Goal: Task Accomplishment & Management: Use online tool/utility

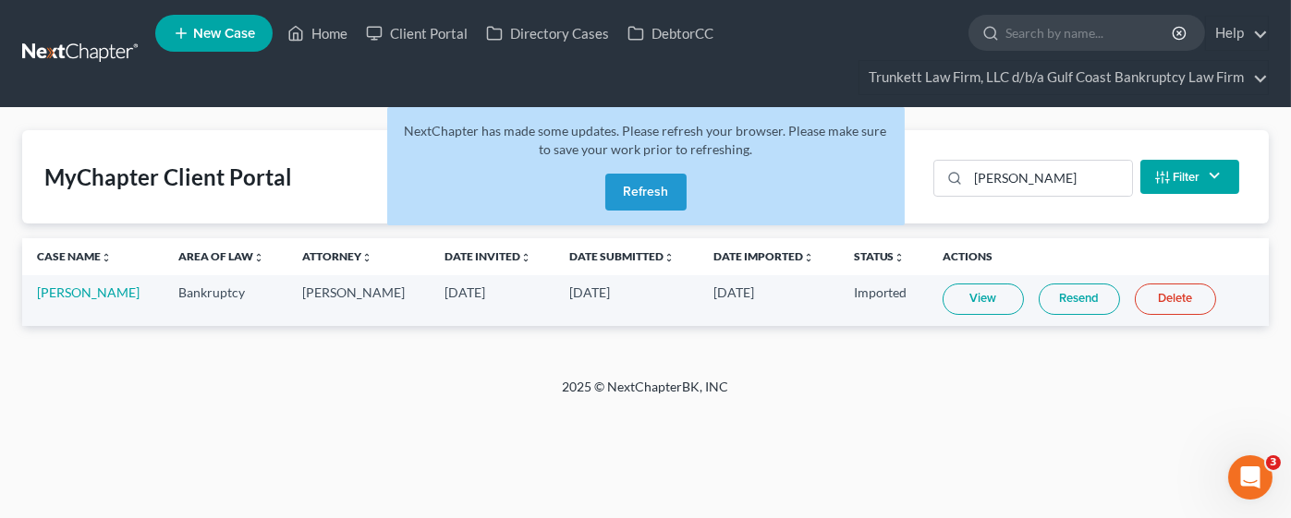
click at [645, 187] on button "Refresh" at bounding box center [645, 192] width 81 height 37
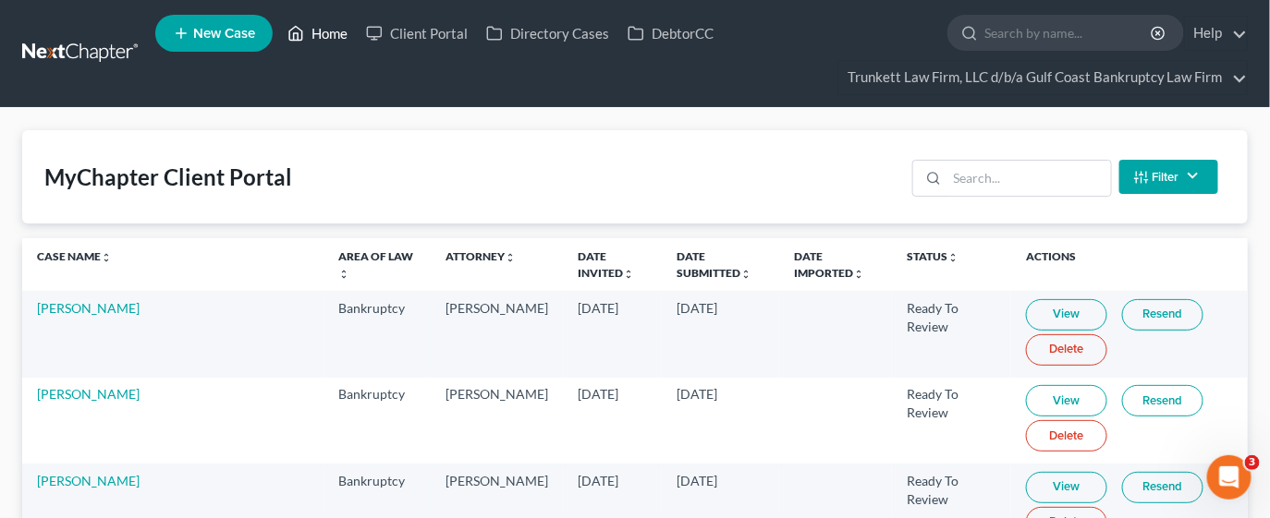
click at [347, 24] on link "Home" at bounding box center [317, 33] width 79 height 33
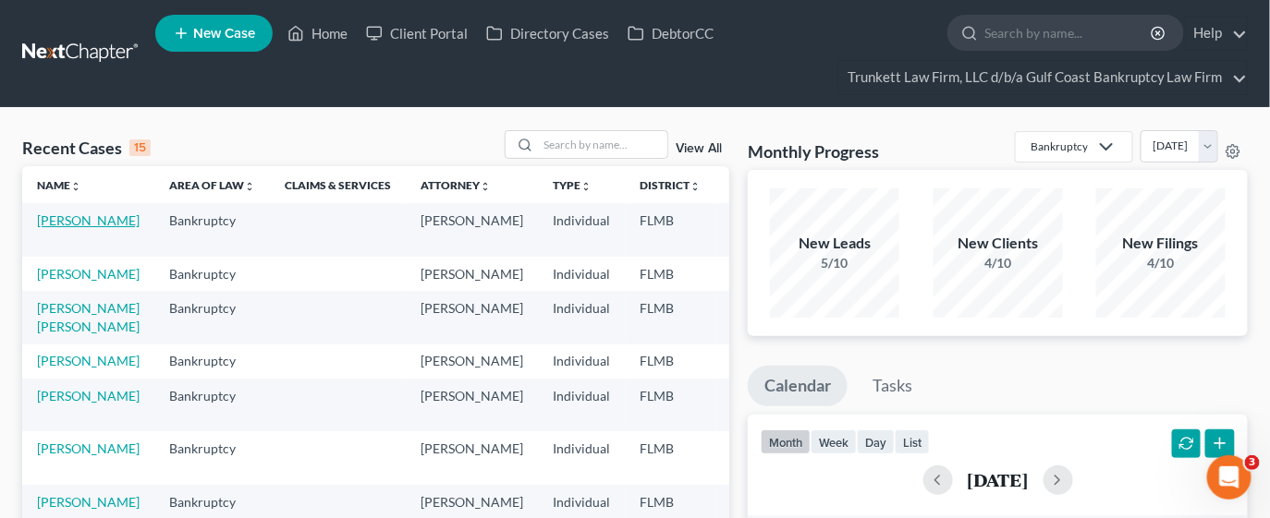
click at [71, 217] on link "[PERSON_NAME]" at bounding box center [88, 221] width 103 height 16
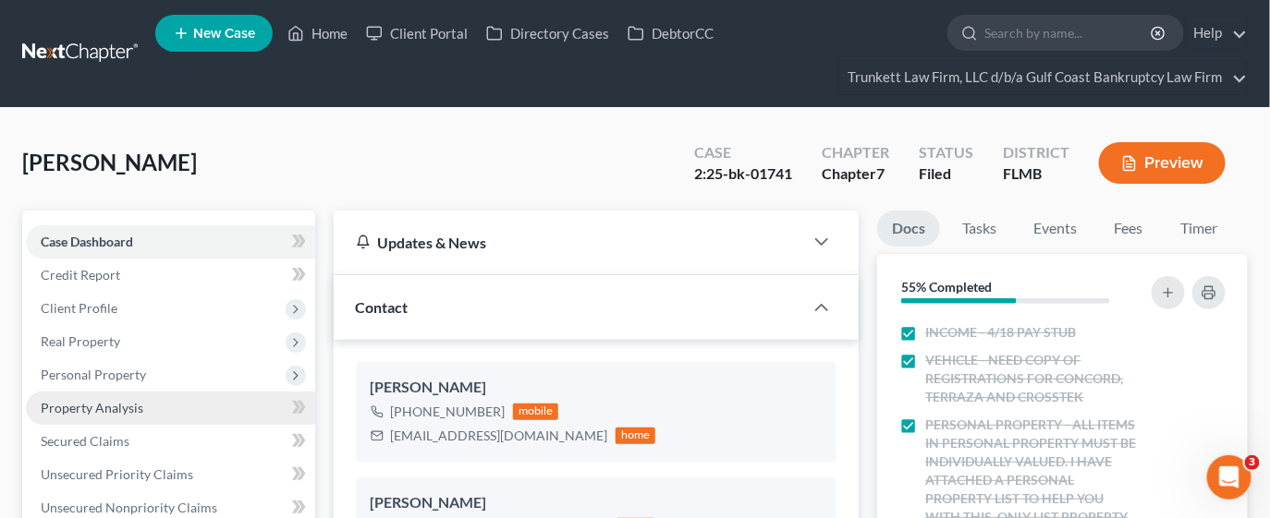
scroll to position [163, 0]
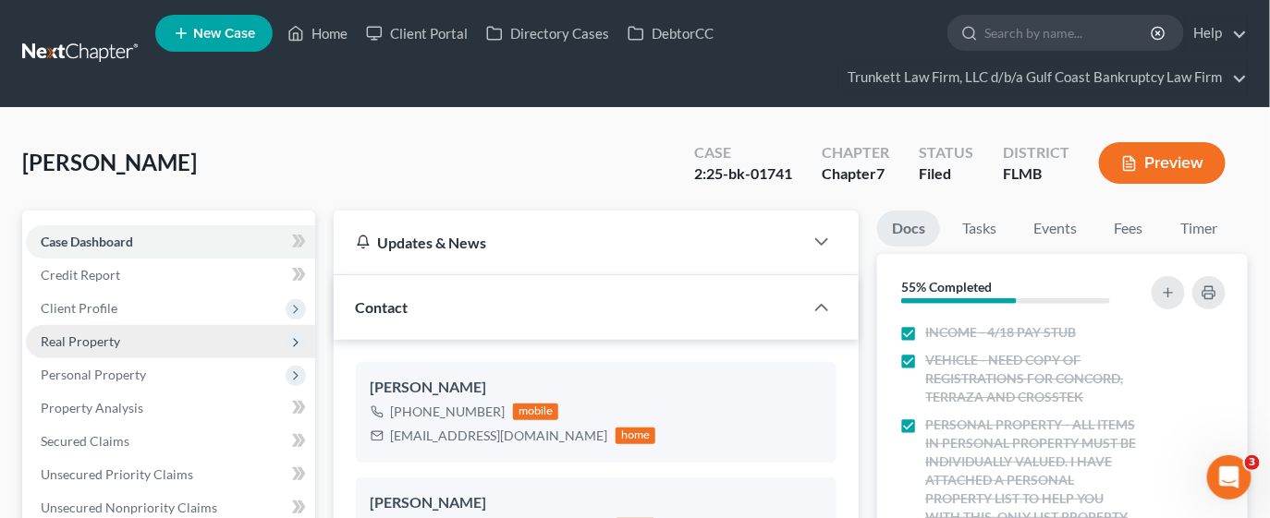
click at [97, 340] on span "Real Property" at bounding box center [80, 342] width 79 height 16
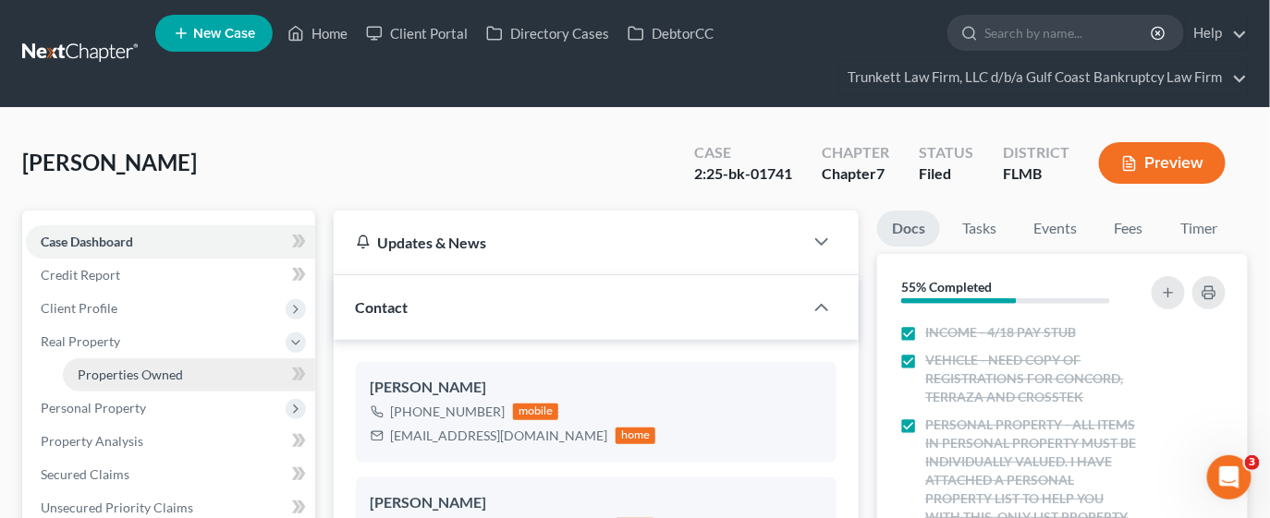
click at [110, 371] on span "Properties Owned" at bounding box center [130, 375] width 105 height 16
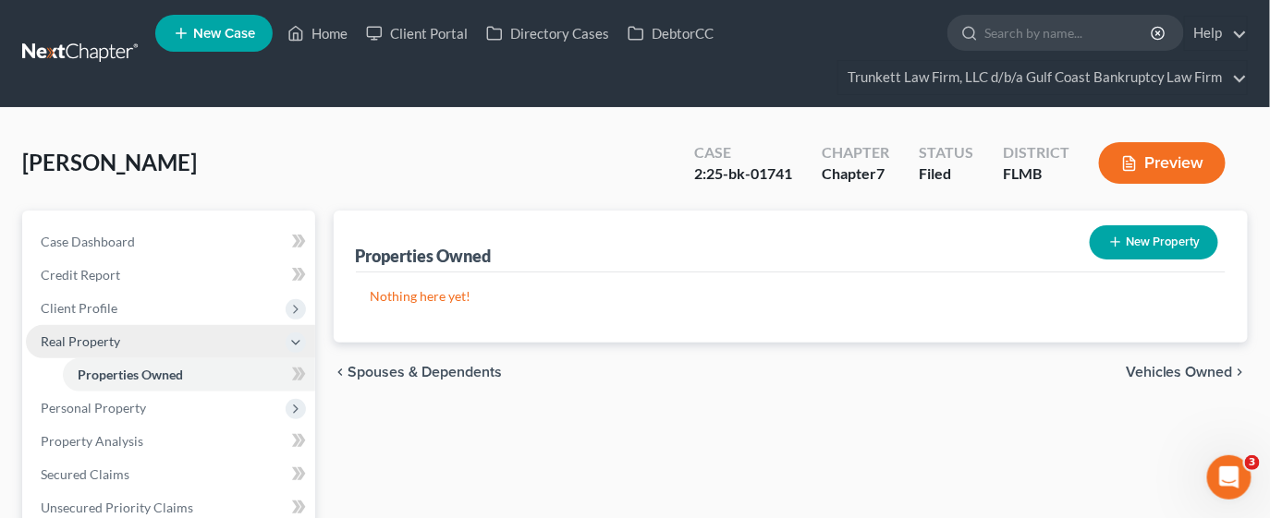
click at [89, 335] on span "Real Property" at bounding box center [80, 342] width 79 height 16
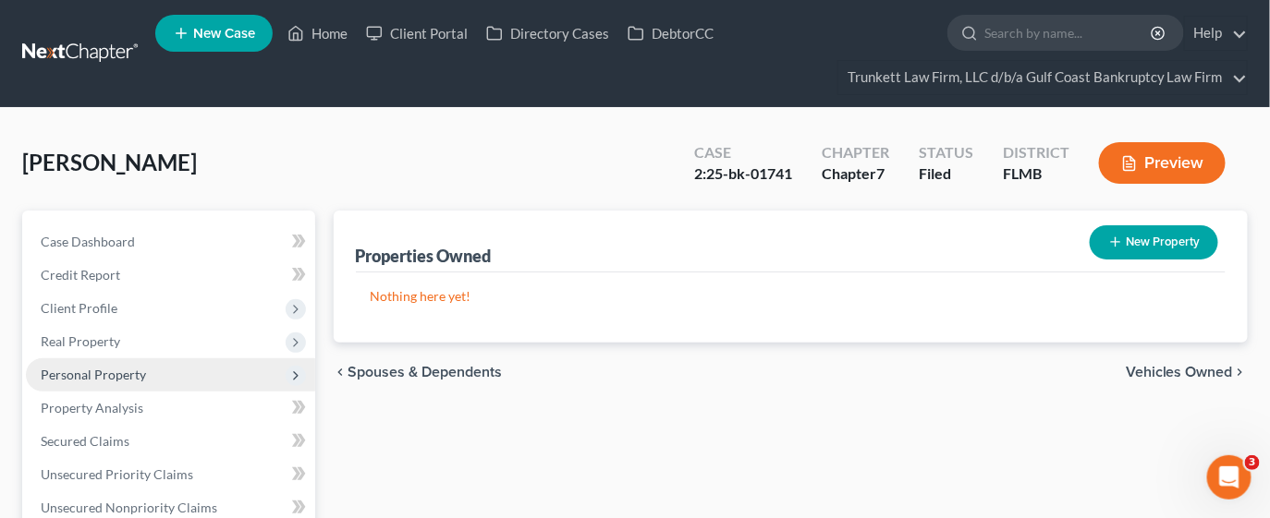
click at [98, 372] on span "Personal Property" at bounding box center [93, 375] width 105 height 16
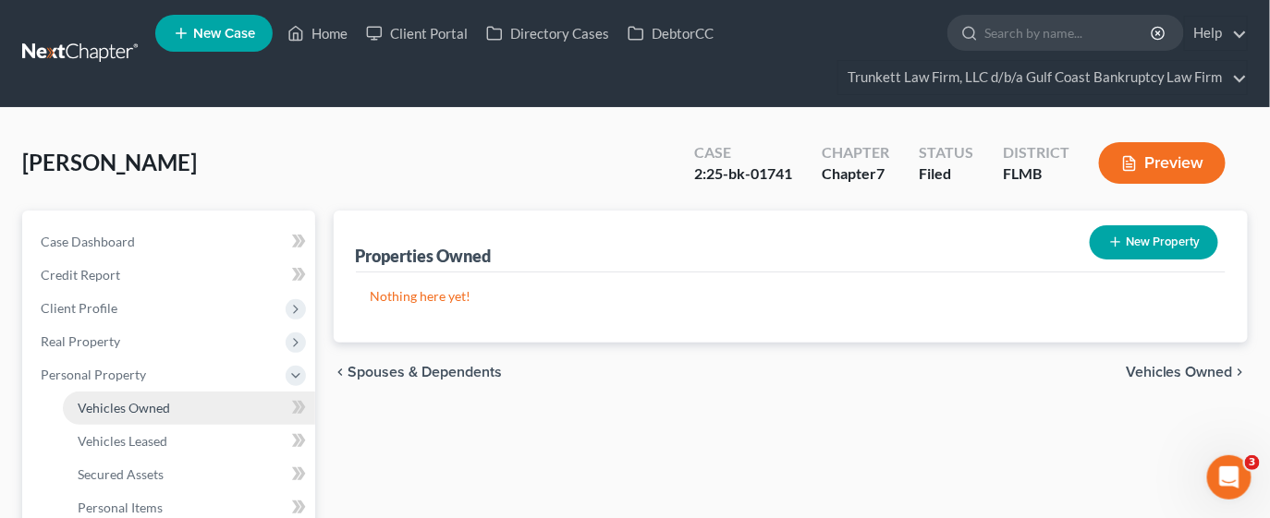
click at [163, 407] on span "Vehicles Owned" at bounding box center [124, 408] width 92 height 16
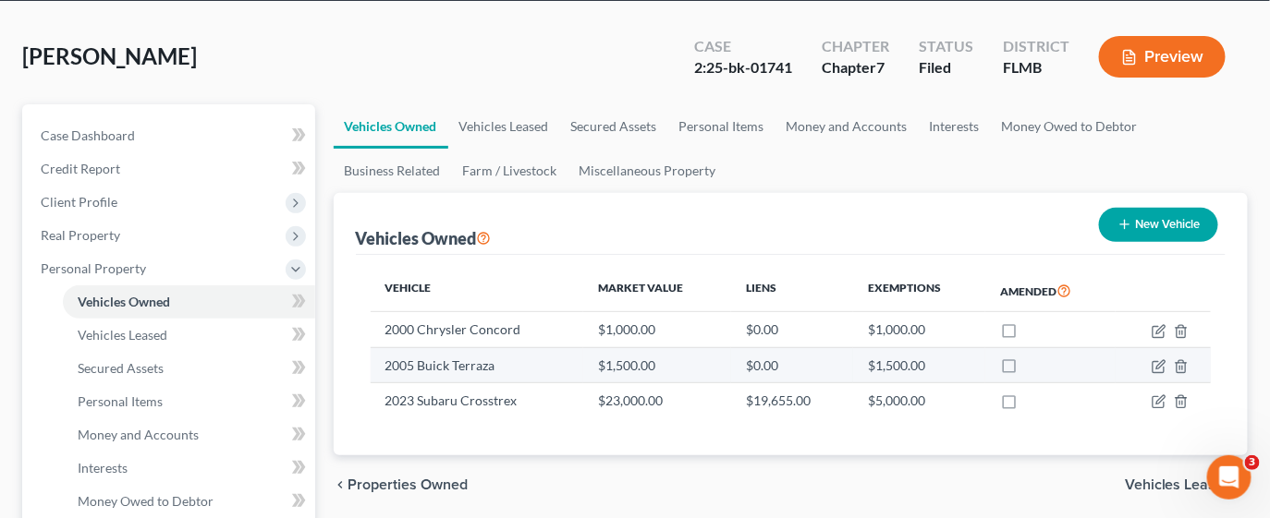
scroll to position [138, 0]
